Goal: Task Accomplishment & Management: Register for event/course

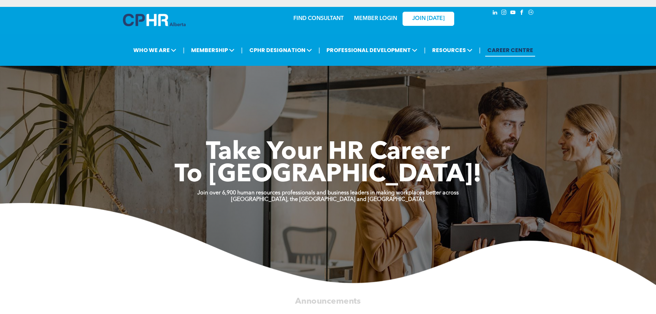
click at [374, 16] on link "MEMBER LOGIN" at bounding box center [375, 19] width 43 height 6
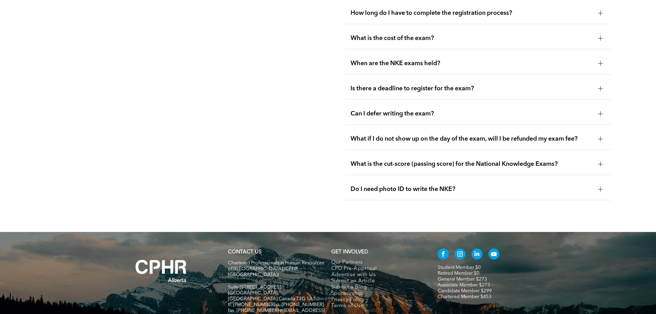
scroll to position [923, 0]
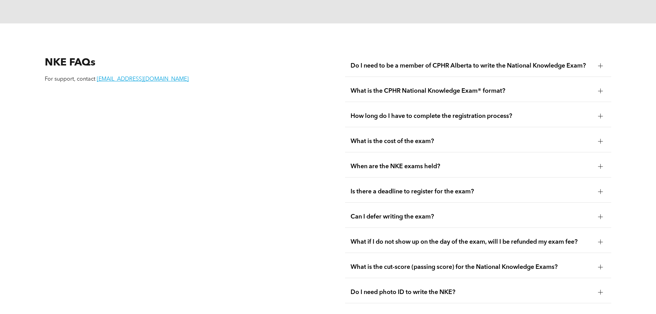
click at [600, 139] on div at bounding box center [601, 141] width 5 height 5
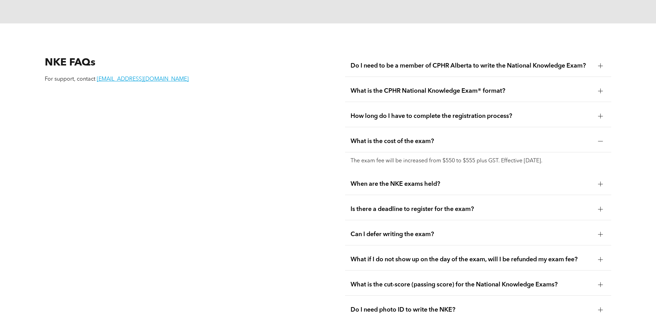
click at [602, 139] on div at bounding box center [601, 141] width 5 height 5
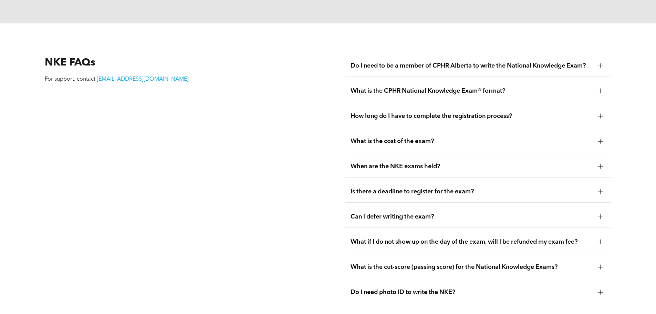
click at [602, 164] on div at bounding box center [601, 166] width 5 height 5
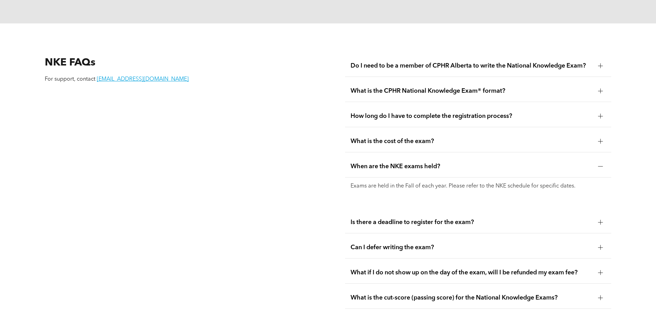
click at [602, 164] on div at bounding box center [601, 166] width 5 height 5
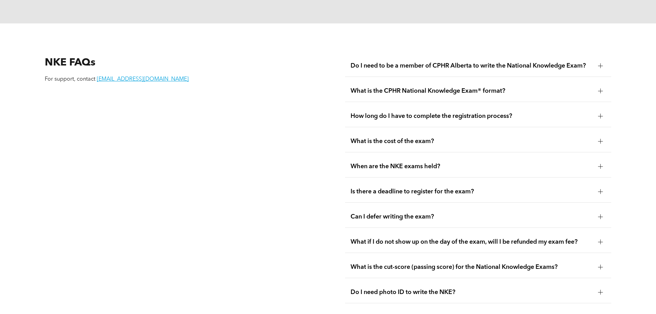
click at [603, 189] on div at bounding box center [601, 191] width 5 height 5
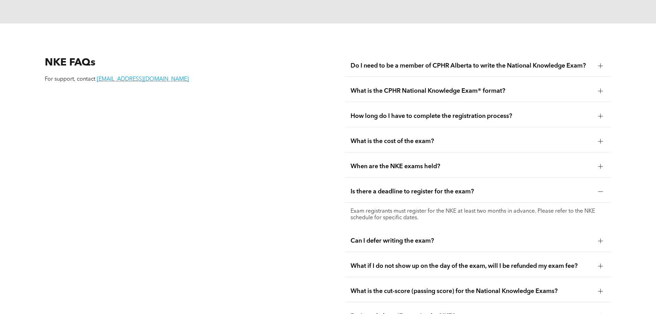
click at [603, 189] on div at bounding box center [601, 191] width 5 height 5
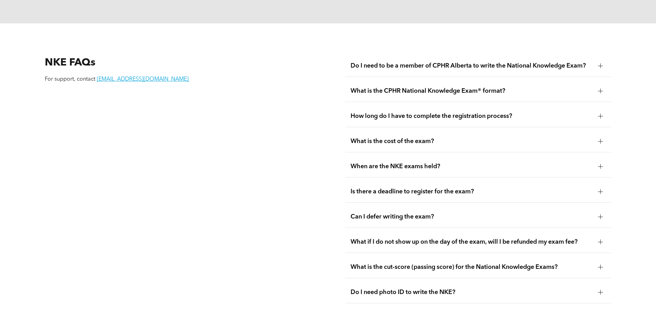
click at [601, 114] on div at bounding box center [601, 116] width 0 height 5
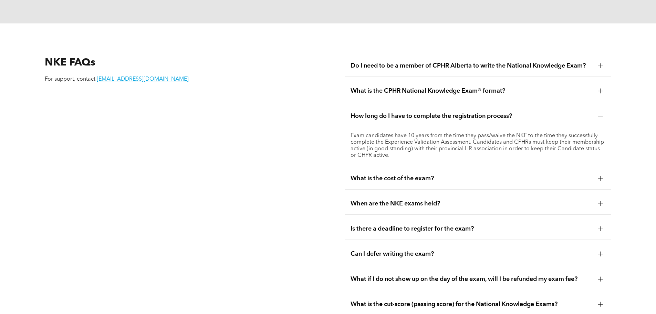
click at [601, 114] on div at bounding box center [601, 116] width 0 height 5
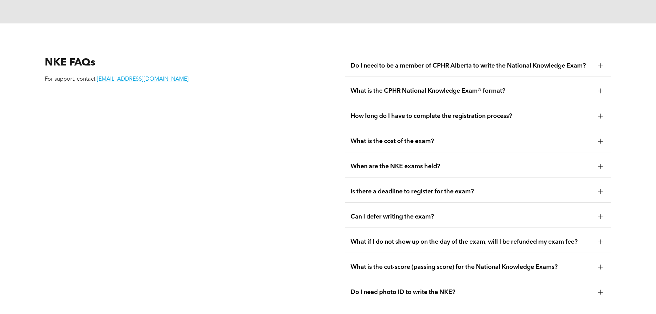
click at [602, 186] on div at bounding box center [601, 191] width 10 height 10
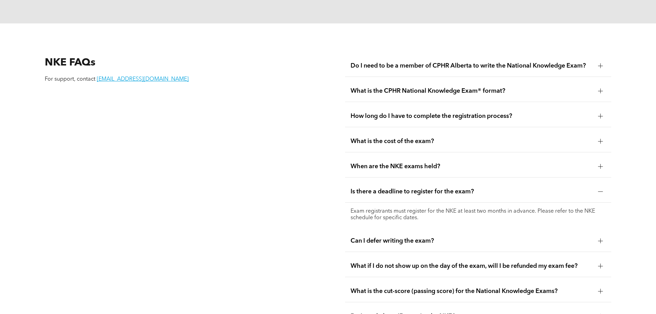
click at [602, 186] on div at bounding box center [601, 191] width 10 height 10
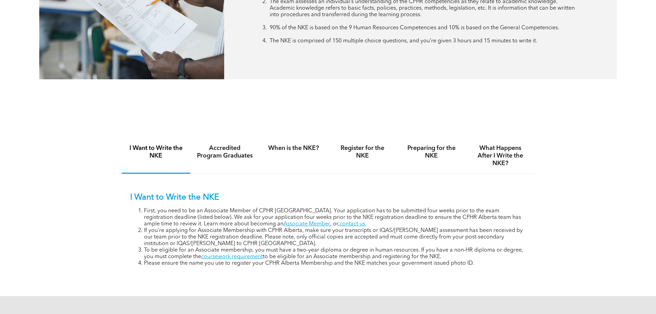
scroll to position [372, 0]
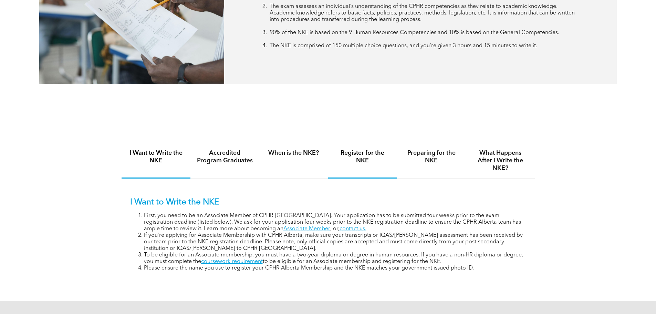
click at [358, 152] on h4 "Register for the NKE" at bounding box center [363, 156] width 57 height 15
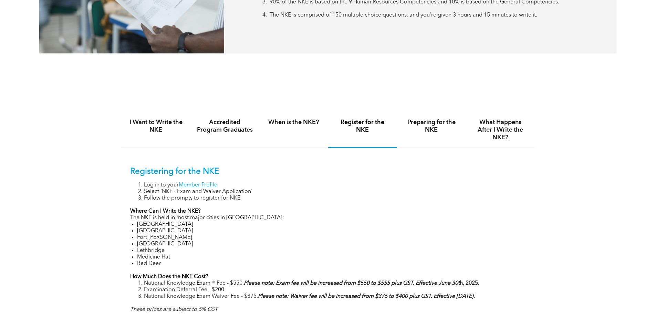
scroll to position [413, 0]
